Goal: Communication & Community: Answer question/provide support

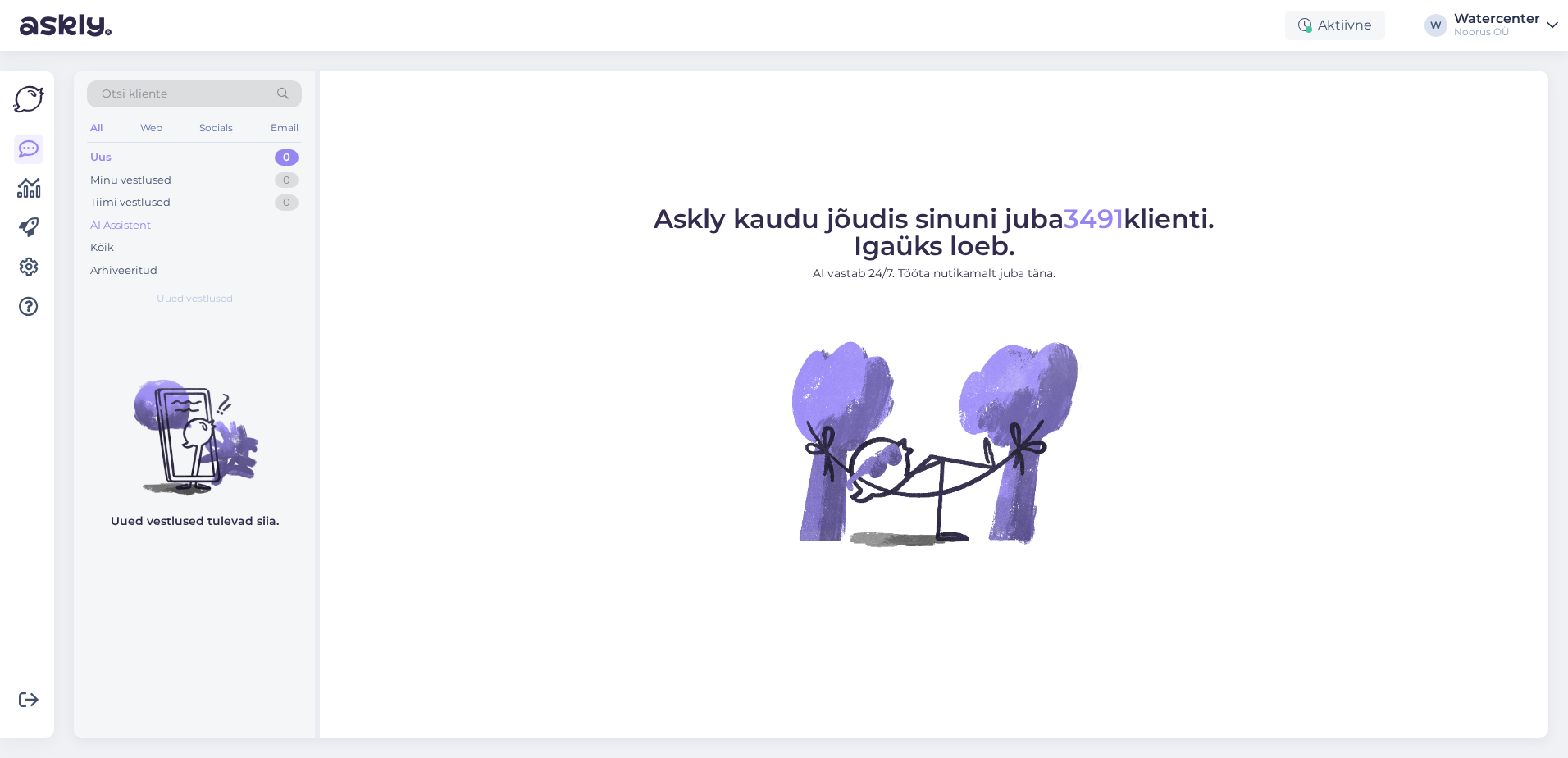
click at [141, 235] on div "AI Assistent" at bounding box center [195, 225] width 215 height 23
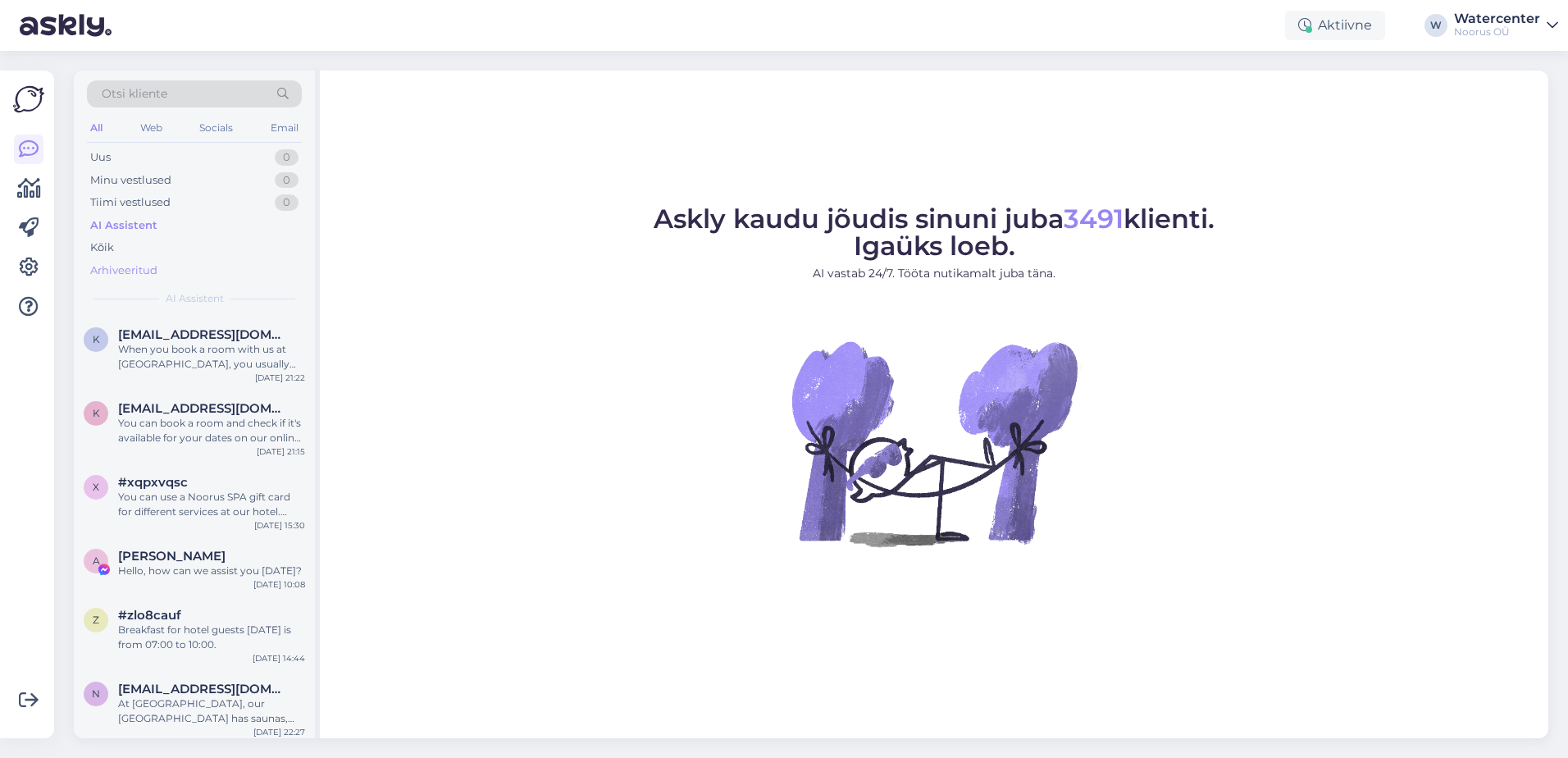
click at [126, 266] on div "Arhiveeritud" at bounding box center [124, 270] width 68 height 16
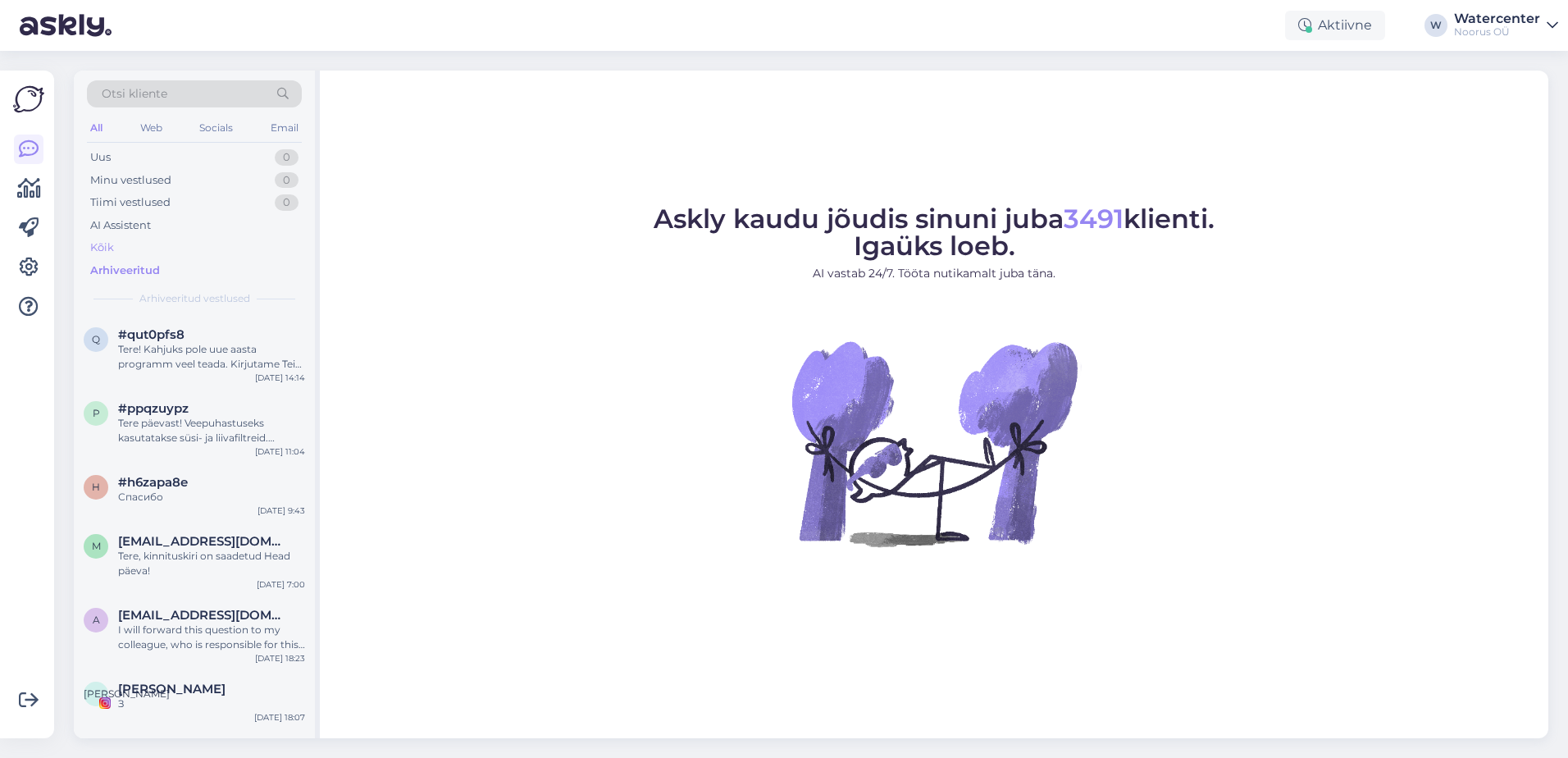
click at [119, 254] on div "Kõik" at bounding box center [195, 247] width 215 height 23
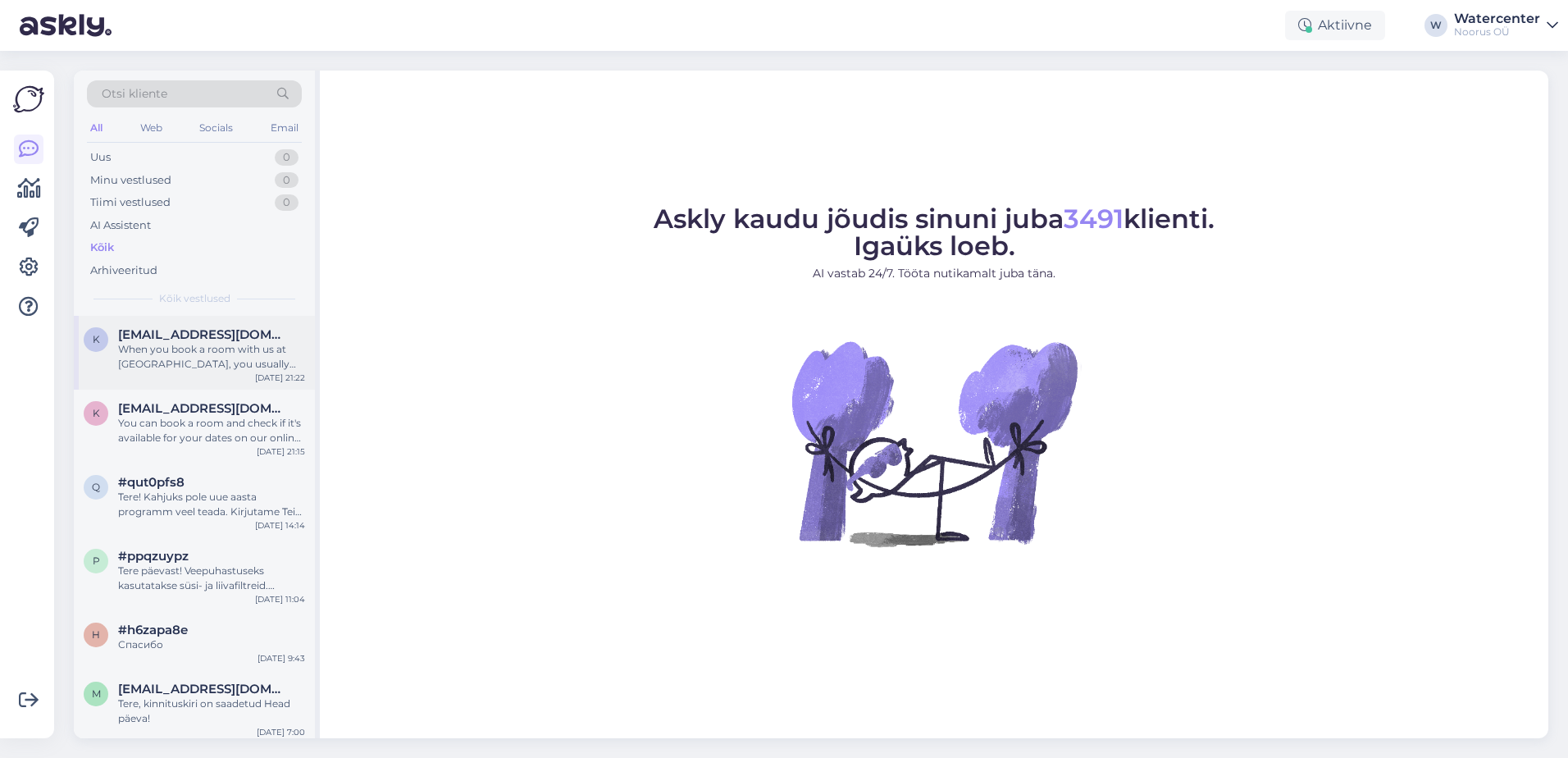
click at [186, 376] on div "K [EMAIL_ADDRESS][DOMAIN_NAME] When you book a room with us at [GEOGRAPHIC_DATA…" at bounding box center [194, 352] width 241 height 74
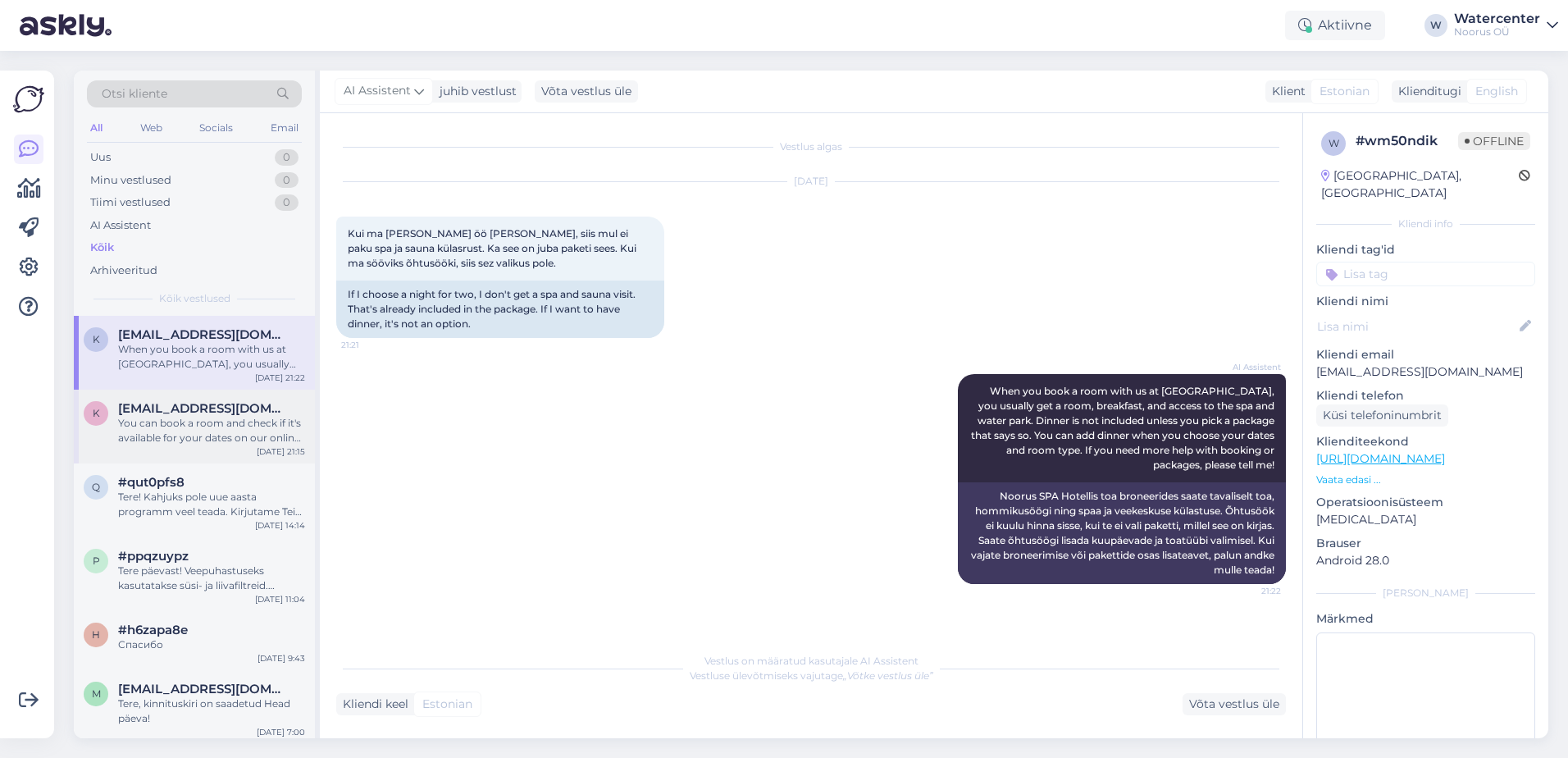
click at [254, 427] on div "You can book a room and check if it's available for your dates on our online bo…" at bounding box center [211, 431] width 187 height 30
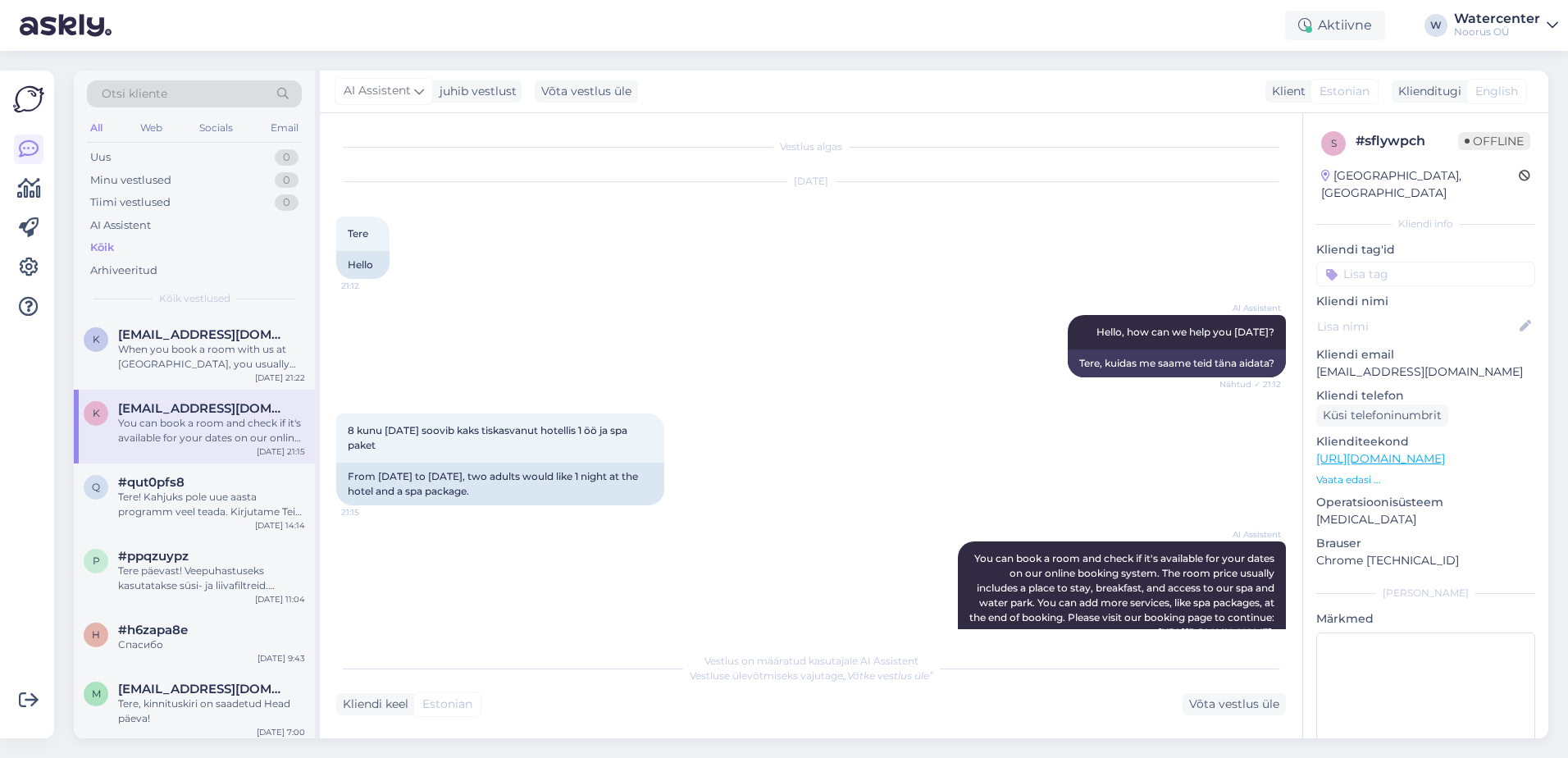
scroll to position [184, 0]
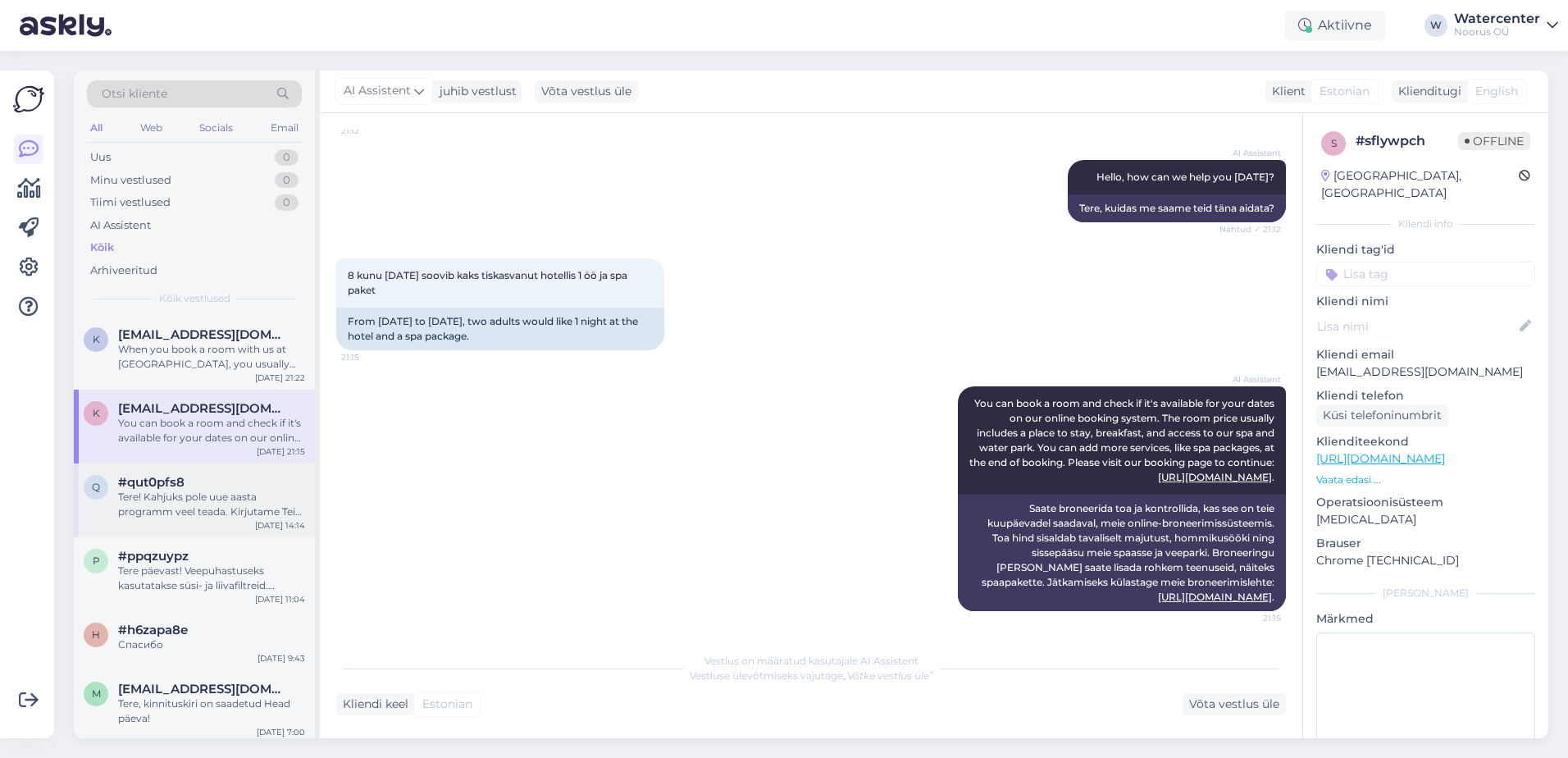
click at [240, 489] on div "#qut0pfs8" at bounding box center [211, 481] width 187 height 14
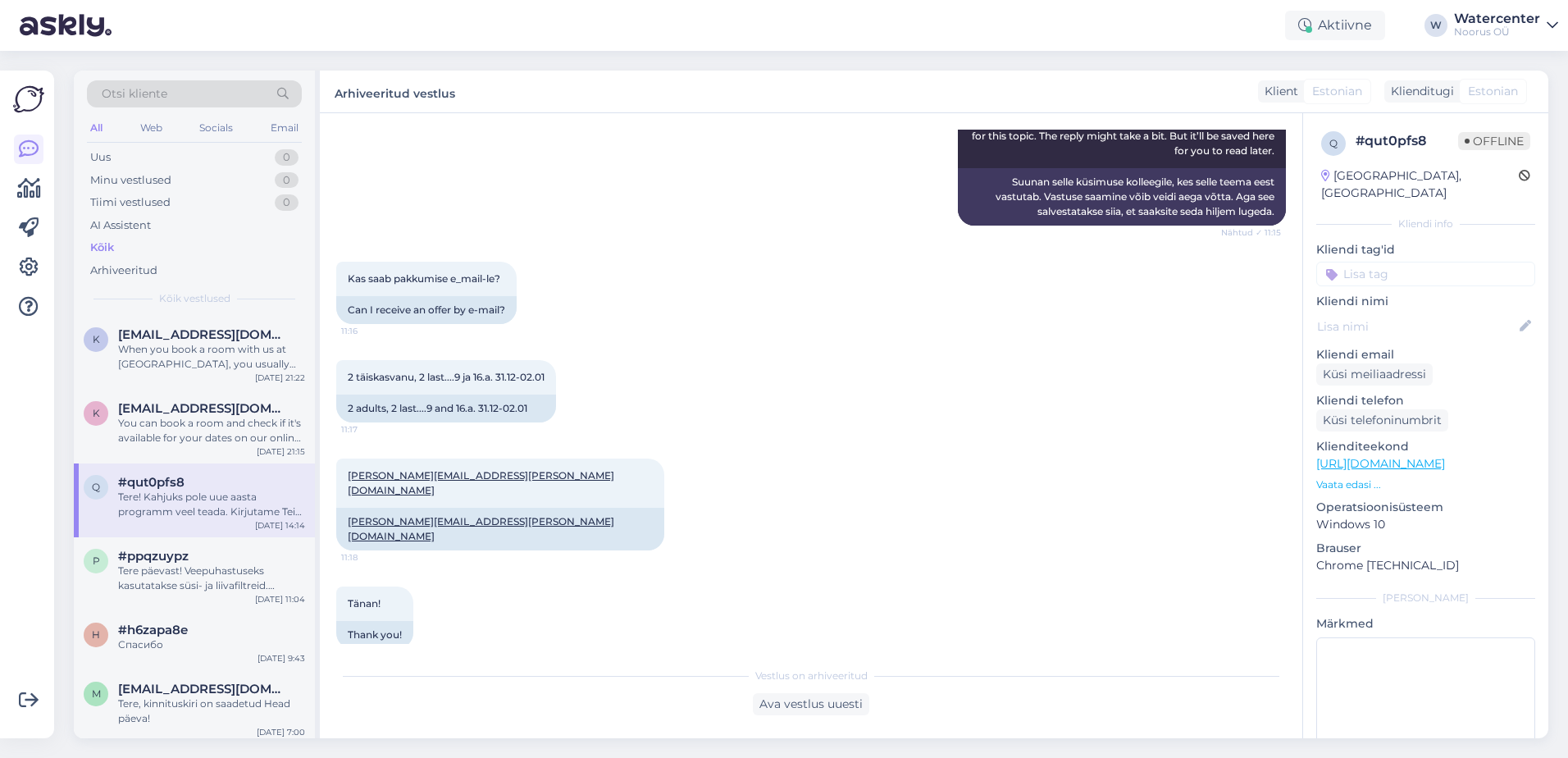
scroll to position [608, 0]
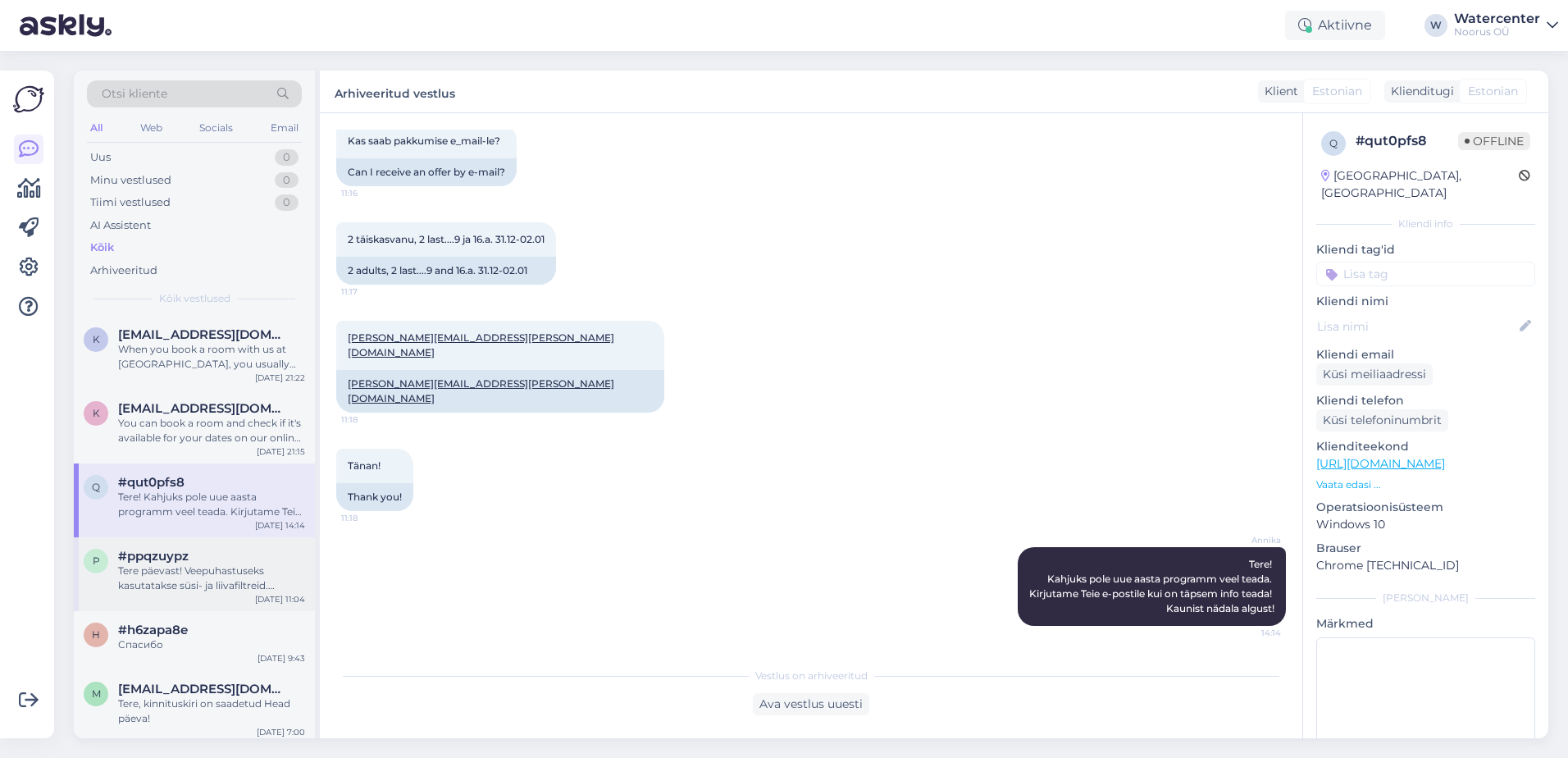
click at [175, 548] on div "p #ppqzuypz Tere päevast! Veepuhastuseks kasutatakse [PERSON_NAME] liivafiltrei…" at bounding box center [194, 574] width 241 height 74
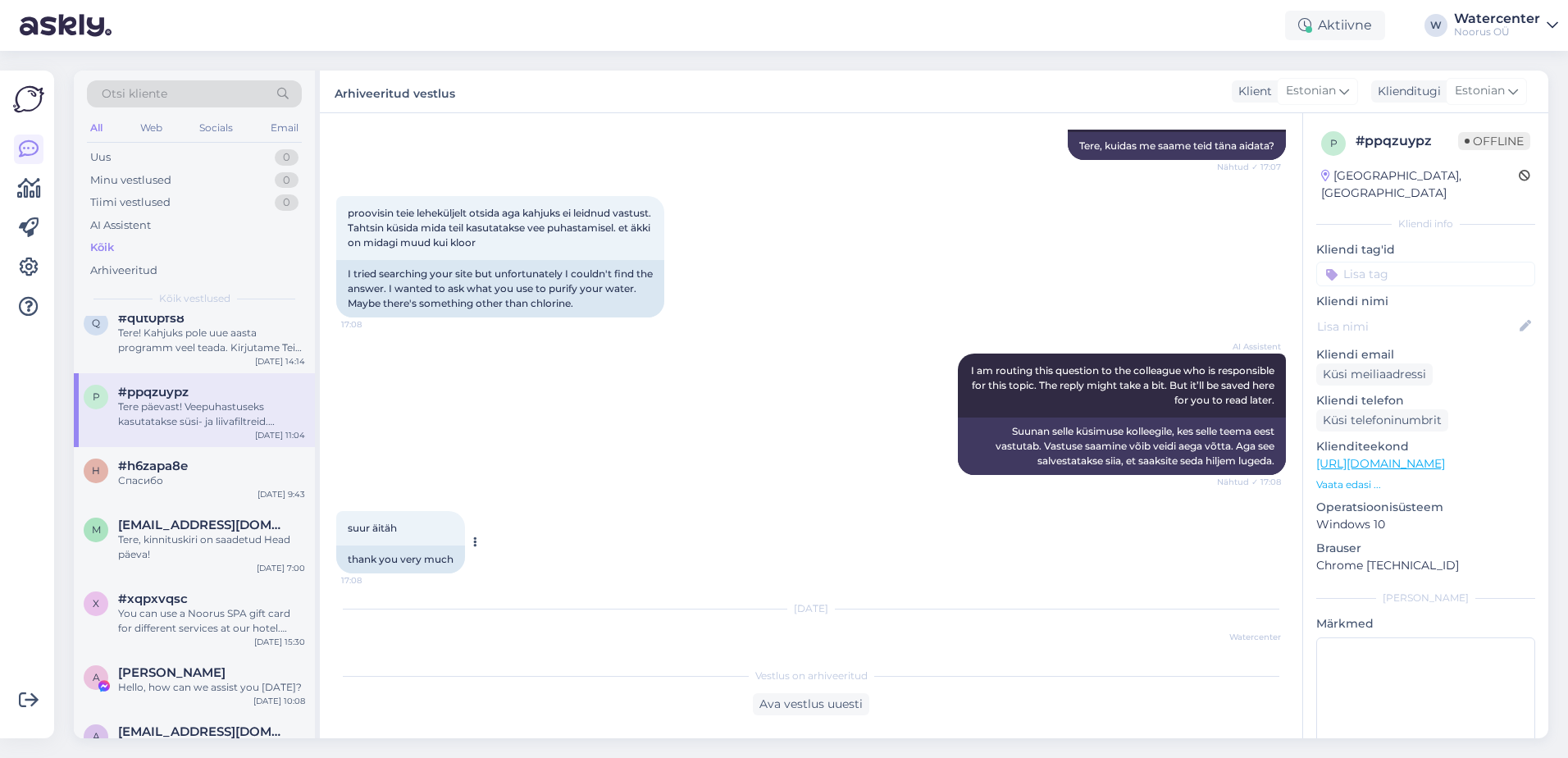
scroll to position [299, 0]
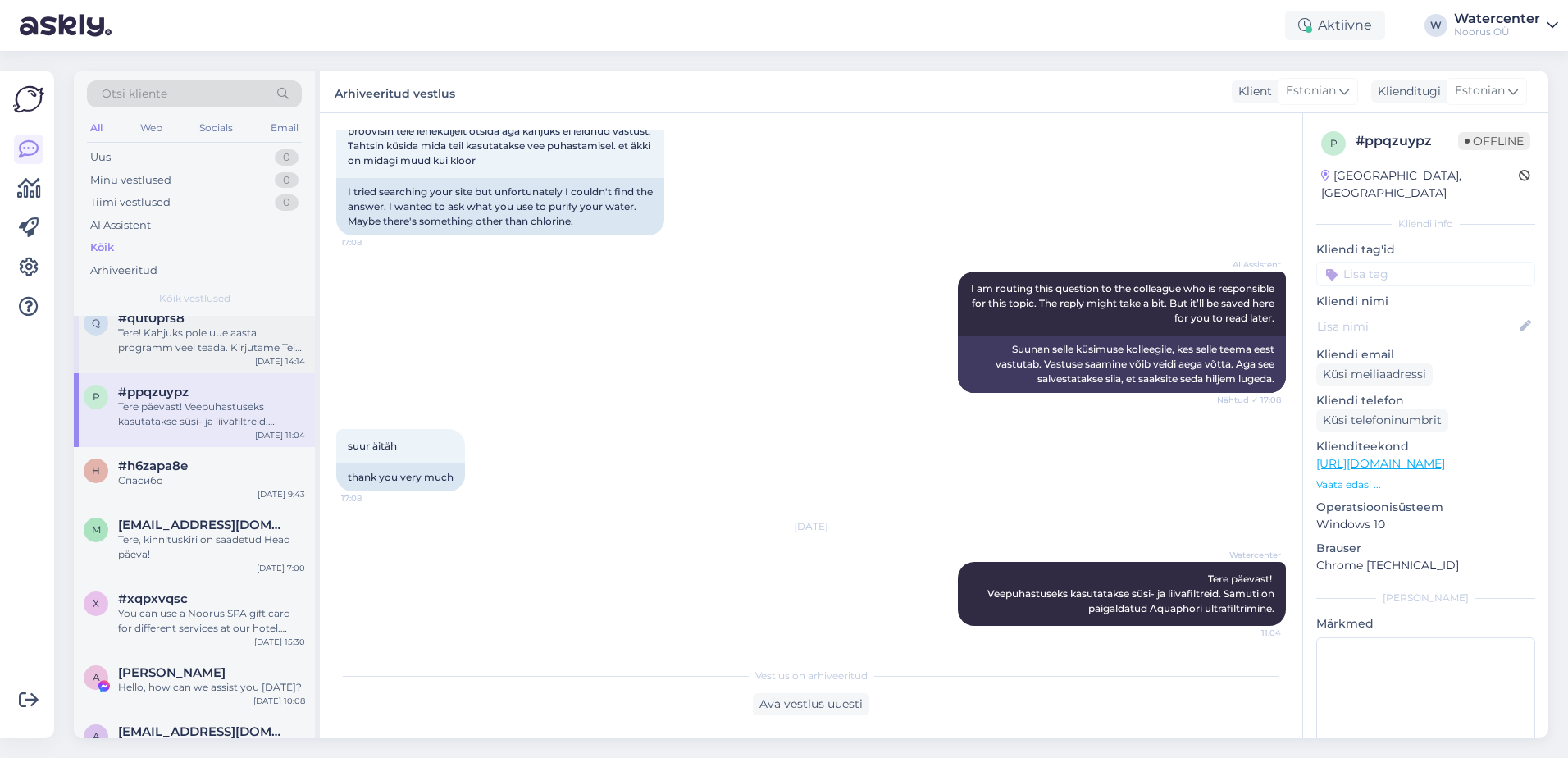
click at [230, 340] on div "Tere! Kahjuks pole uue aasta programm veel teada. Kirjutame Teie e-postile kui …" at bounding box center [211, 340] width 187 height 30
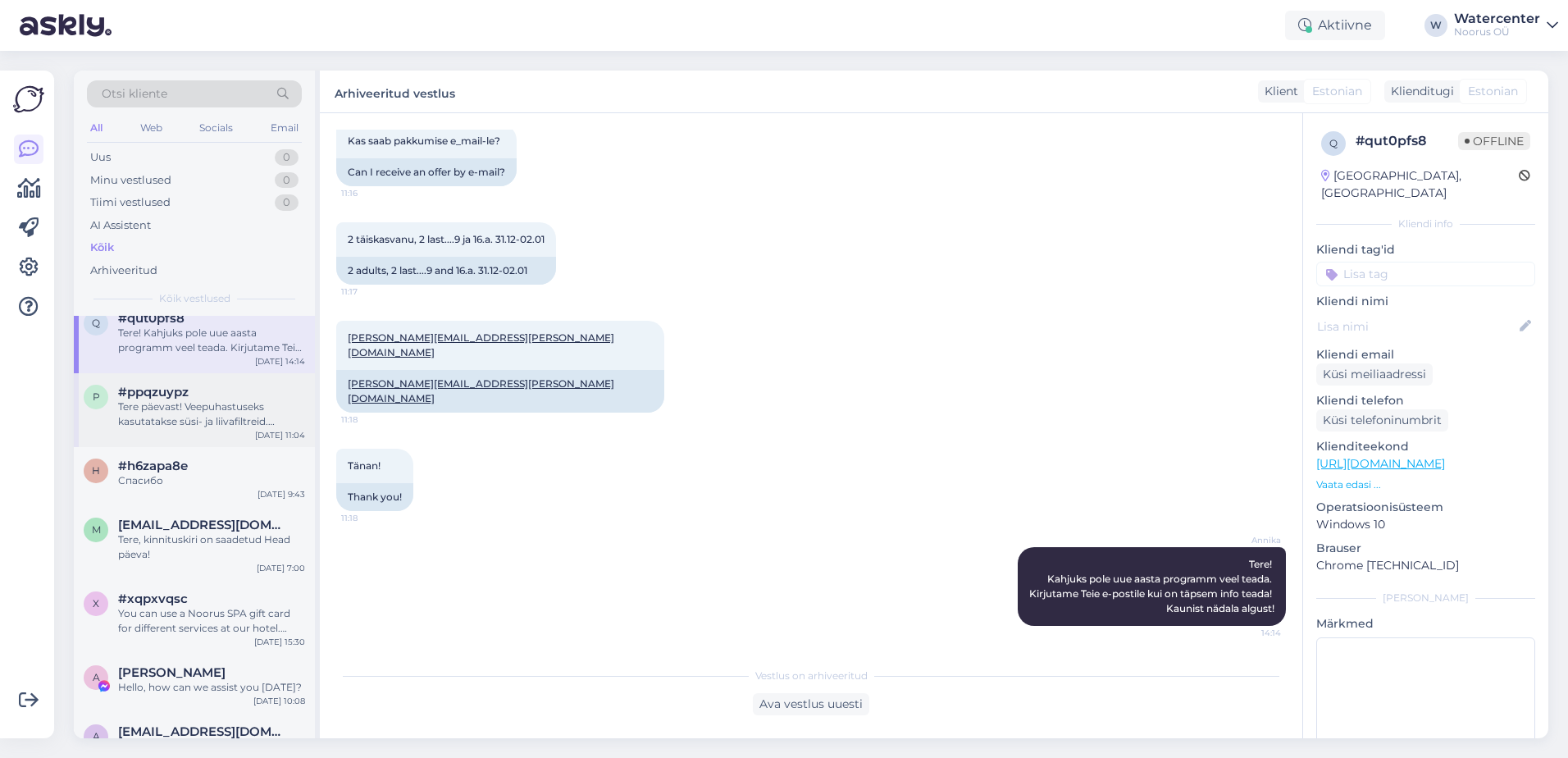
click at [236, 420] on div "Tere päevast! Veepuhastuseks kasutatakse süsi- ja liivafiltreid. Samuti on paig…" at bounding box center [211, 414] width 187 height 30
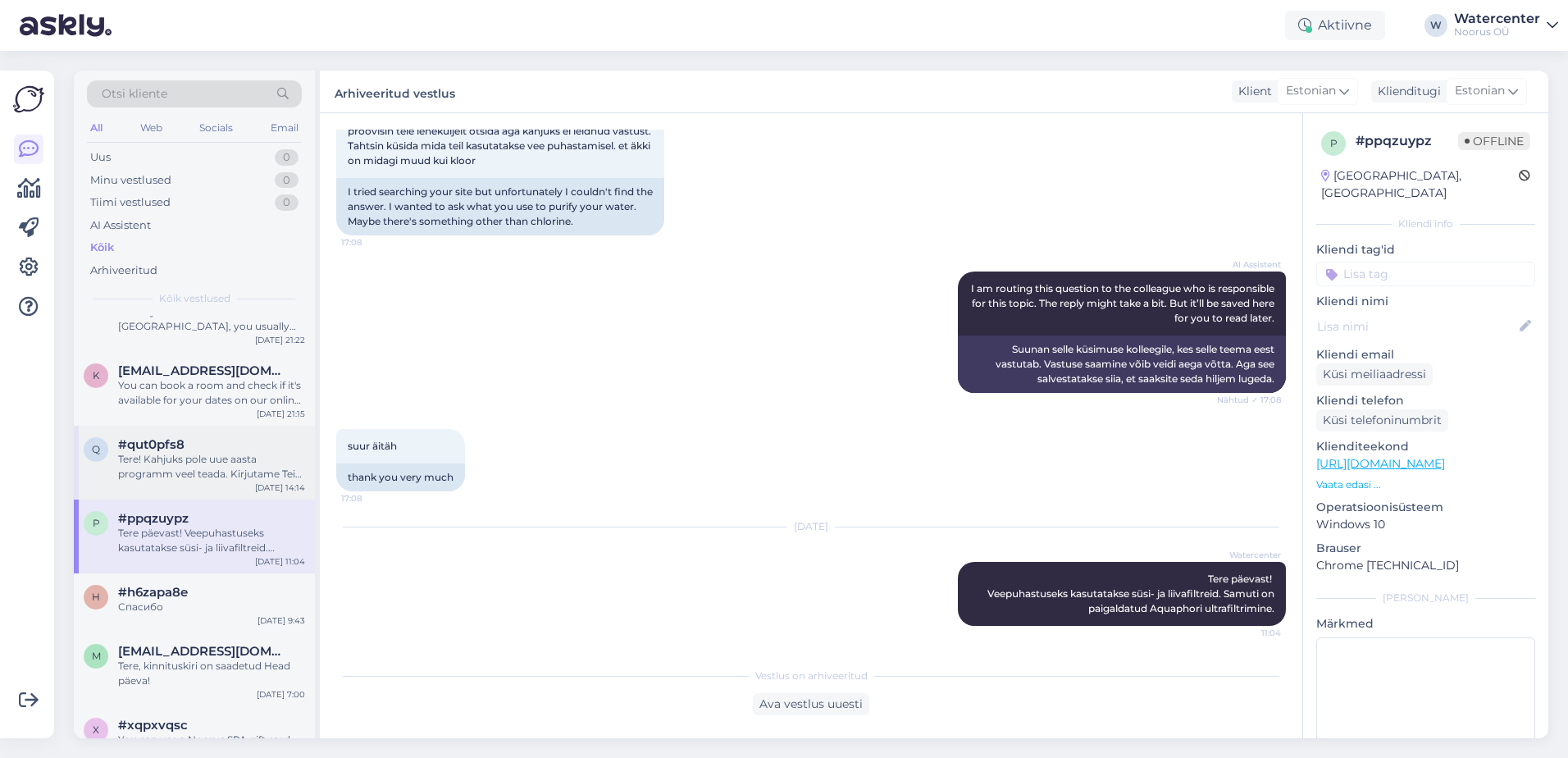
scroll to position [0, 0]
